Goal: Navigation & Orientation: Find specific page/section

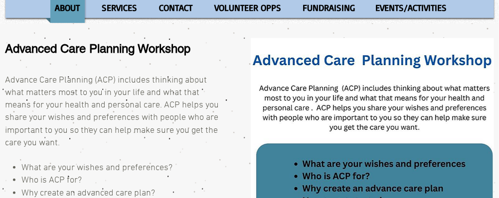
scroll to position [115, 0]
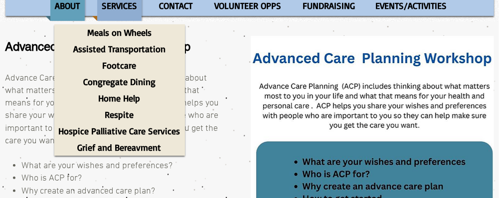
click at [120, 7] on p "SERVICES" at bounding box center [119, 6] width 44 height 30
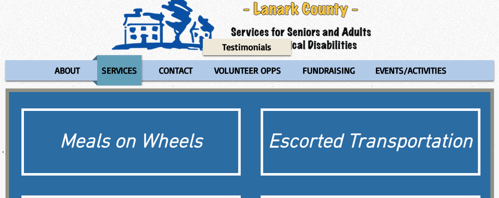
scroll to position [55, 0]
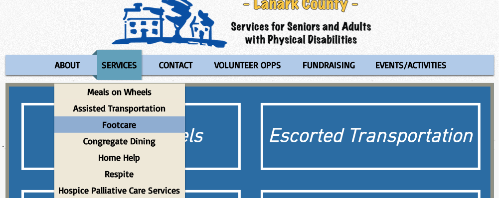
click at [127, 130] on p "Footcare" at bounding box center [119, 125] width 43 height 16
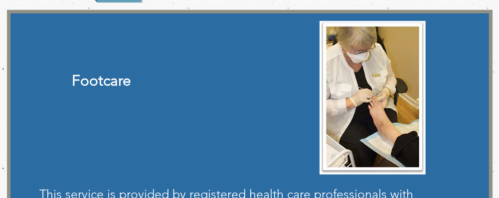
scroll to position [116, 0]
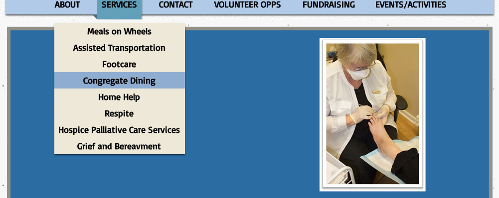
click at [127, 81] on p "Congregate Dining" at bounding box center [119, 80] width 81 height 16
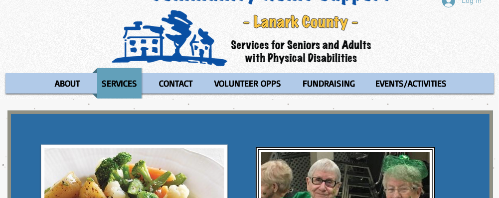
scroll to position [83, 0]
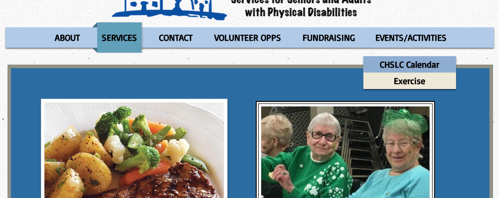
click at [403, 63] on p "CHSLC Calendar" at bounding box center [409, 64] width 68 height 16
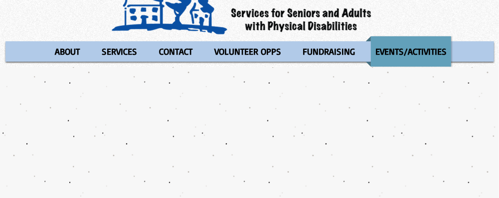
scroll to position [65, 0]
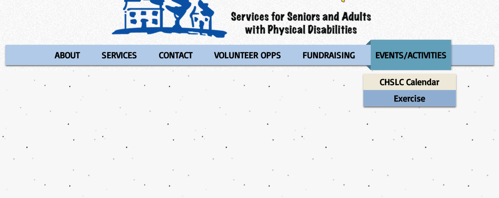
click at [403, 97] on p "Exercise" at bounding box center [409, 98] width 40 height 16
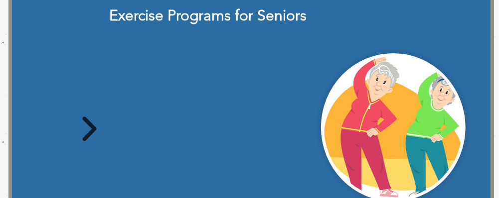
scroll to position [174, 0]
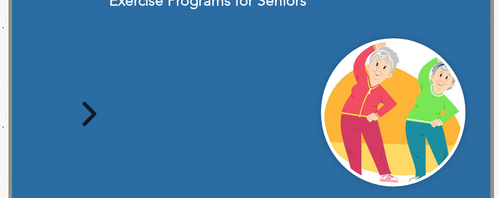
click at [93, 115] on icon "main content" at bounding box center [89, 114] width 14 height 24
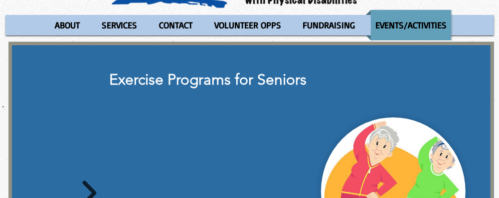
scroll to position [86, 0]
